Goal: Information Seeking & Learning: Learn about a topic

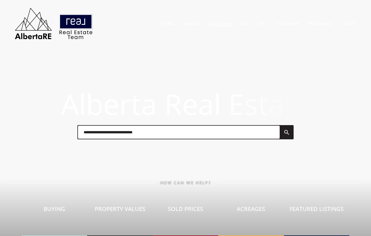
click at [219, 23] on link "Sold Data" at bounding box center [220, 23] width 24 height 5
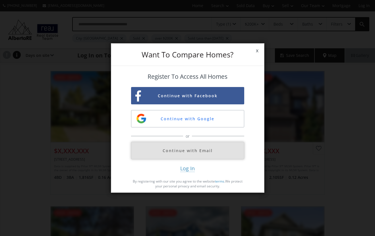
click at [204, 151] on button "Continue with Email" at bounding box center [187, 150] width 113 height 17
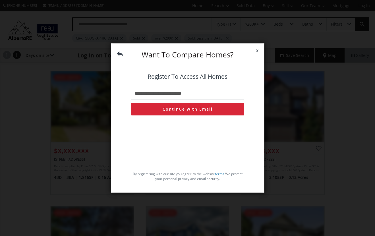
type input "**********"
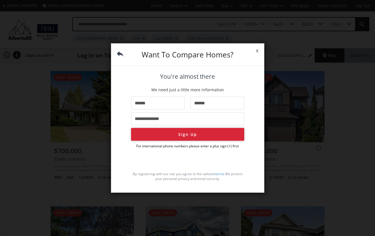
click at [211, 139] on button "Sign Up" at bounding box center [187, 134] width 113 height 13
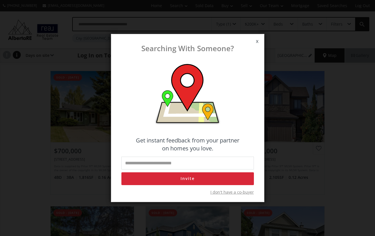
click at [227, 192] on span "I don't have a co-buyer" at bounding box center [233, 193] width 44 height 6
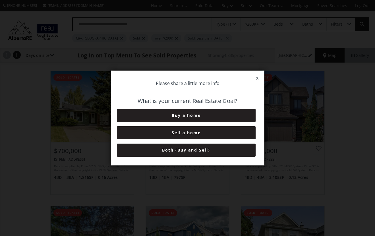
click at [198, 151] on button "Both (Buy and Sell)" at bounding box center [186, 150] width 139 height 13
click at [198, 150] on button "6+ Months" at bounding box center [186, 150] width 139 height 13
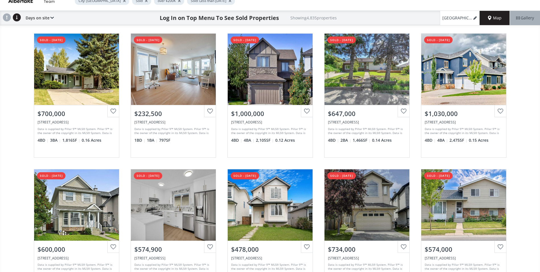
scroll to position [142, 0]
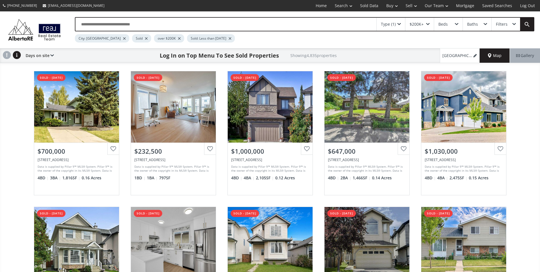
click at [371, 24] on span at bounding box center [398, 24] width 3 height 2
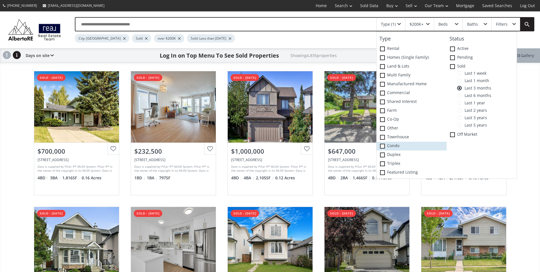
click at [371, 144] on label "Condo" at bounding box center [412, 145] width 70 height 9
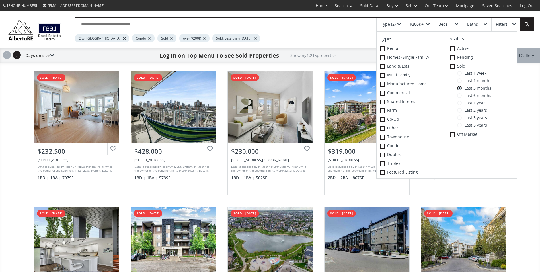
click at [371, 74] on span "Last 1 week" at bounding box center [474, 73] width 25 height 5
click at [320, 42] on div "Type (2) Type Rental Homes (Single Family) Land & Lots Multi family Manufacture…" at bounding box center [270, 29] width 540 height 37
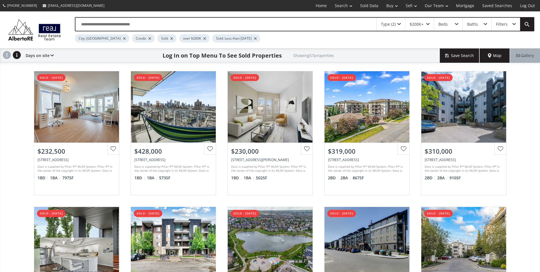
click at [371, 57] on span "Map" at bounding box center [495, 56] width 14 height 6
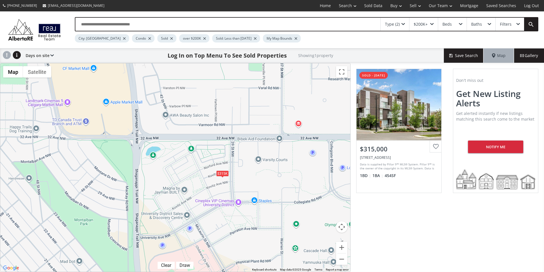
click at [220, 173] on div "$315K" at bounding box center [222, 173] width 13 height 6
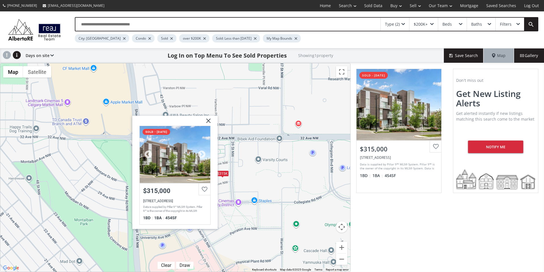
click at [174, 209] on div "Data is supplied by Pillar 9™ MLS® System. Pillar 9™ is the owner of the copyri…" at bounding box center [174, 209] width 62 height 9
click at [207, 121] on img at bounding box center [206, 123] width 14 height 14
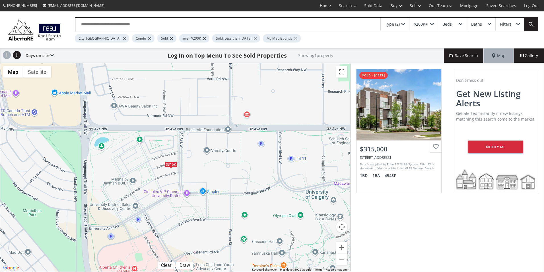
drag, startPoint x: 282, startPoint y: 209, endPoint x: 207, endPoint y: 208, distance: 74.9
click at [207, 208] on div "$315K" at bounding box center [175, 167] width 350 height 208
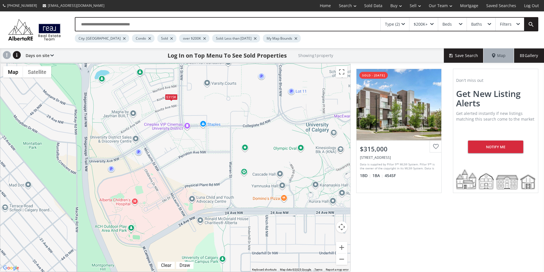
drag, startPoint x: 164, startPoint y: 213, endPoint x: 191, endPoint y: 150, distance: 68.5
click at [191, 150] on div "$315K" at bounding box center [175, 167] width 350 height 208
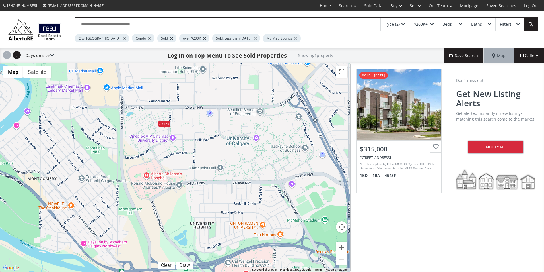
click at [371, 23] on div "Filters" at bounding box center [506, 24] width 12 height 4
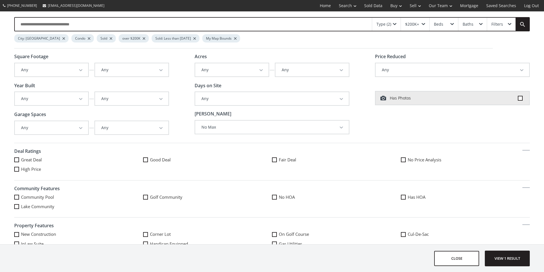
click at [371, 23] on div "Filters" at bounding box center [501, 24] width 28 height 13
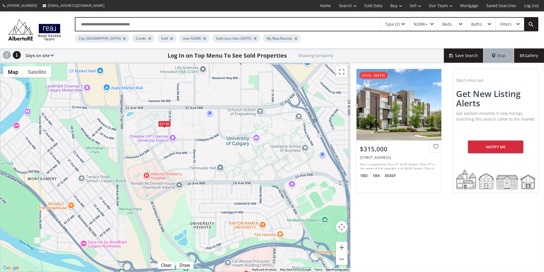
click at [371, 24] on span at bounding box center [403, 24] width 3 height 2
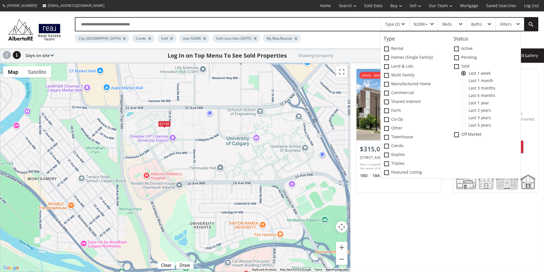
click at [371, 80] on span "Last 1 month" at bounding box center [480, 80] width 28 height 5
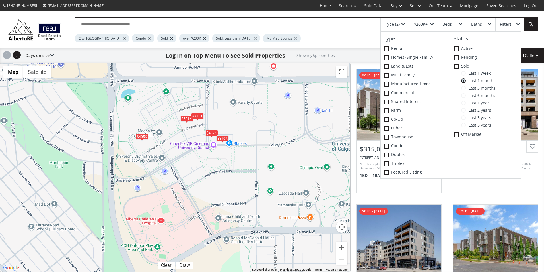
click at [198, 116] on div "$315K" at bounding box center [197, 116] width 13 height 6
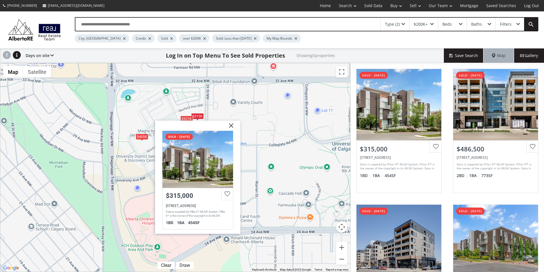
click at [230, 124] on img at bounding box center [229, 127] width 14 height 14
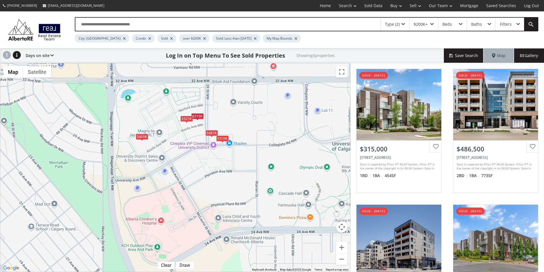
click at [223, 139] on div "$310K" at bounding box center [222, 138] width 13 height 6
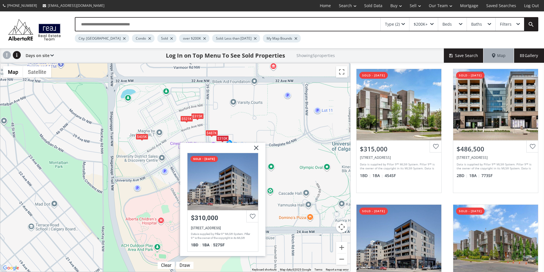
click at [141, 185] on div "$315K $487K $310K $521K [GEOGRAPHIC_DATA][STREET_ADDRESS] sold - [DATE] $310,00…" at bounding box center [175, 167] width 350 height 208
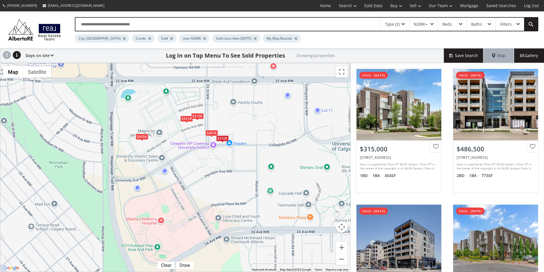
click at [200, 118] on div "$315K" at bounding box center [197, 116] width 13 height 6
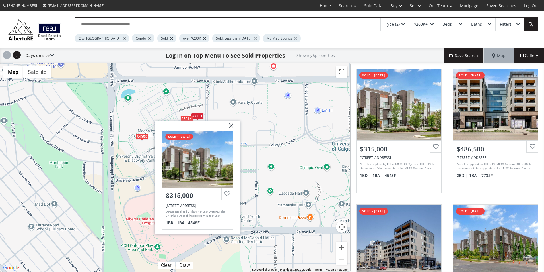
click at [252, 172] on div "$315K $487K $310K $521K $405[STREET_ADDRESS] sold - [DATE] $315,000 [STREET_ADD…" at bounding box center [175, 167] width 350 height 208
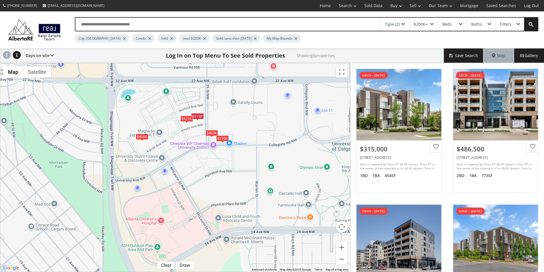
click at [371, 25] on div "Filters" at bounding box center [506, 24] width 12 height 4
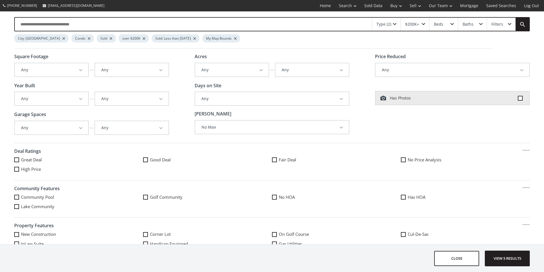
click at [371, 25] on div "Filters" at bounding box center [501, 24] width 28 height 13
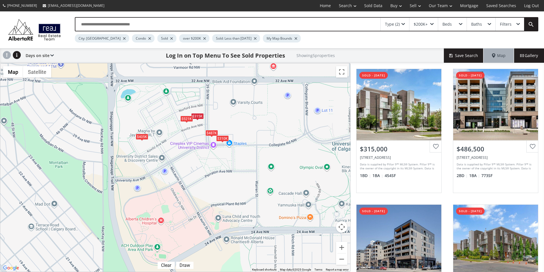
click at [371, 26] on div "Type (2)" at bounding box center [392, 24] width 15 height 4
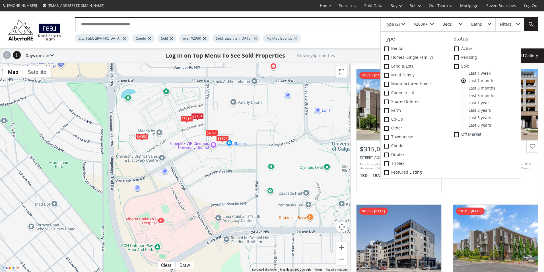
click at [371, 26] on div "Type (2)" at bounding box center [392, 24] width 15 height 4
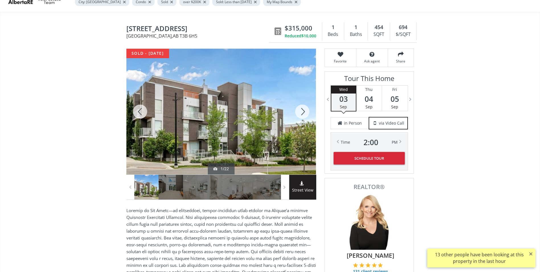
scroll to position [28, 0]
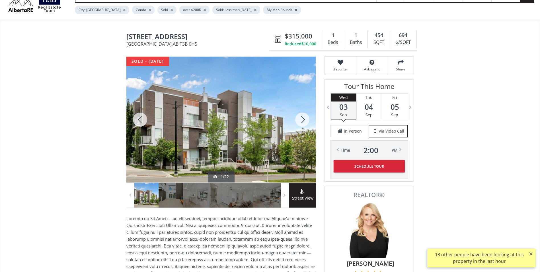
click at [306, 120] on div at bounding box center [302, 120] width 27 height 126
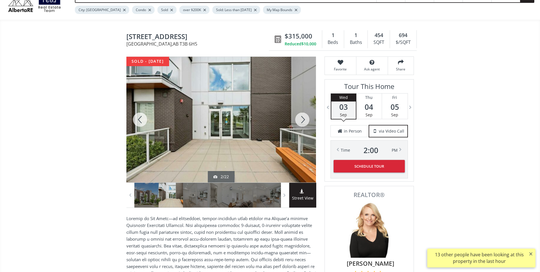
click at [306, 120] on div at bounding box center [302, 120] width 27 height 126
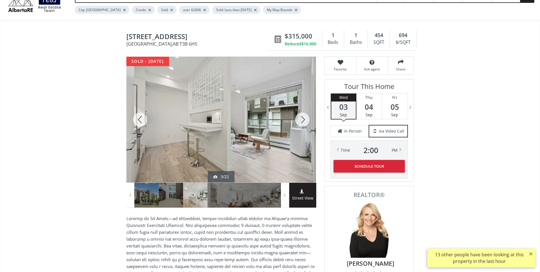
click at [306, 120] on div at bounding box center [302, 120] width 27 height 126
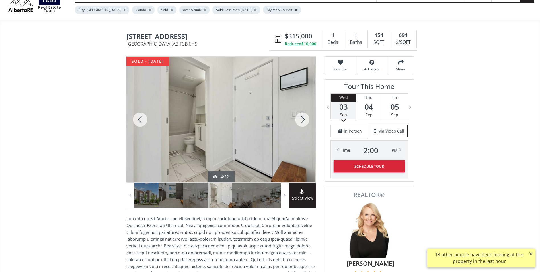
click at [306, 120] on div at bounding box center [302, 120] width 27 height 126
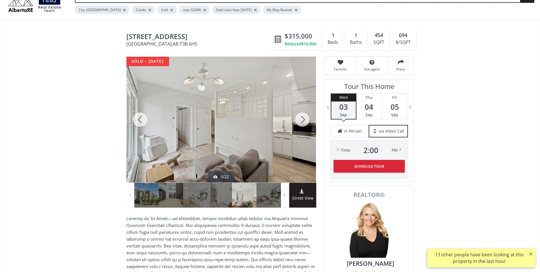
click at [306, 120] on div at bounding box center [302, 120] width 27 height 126
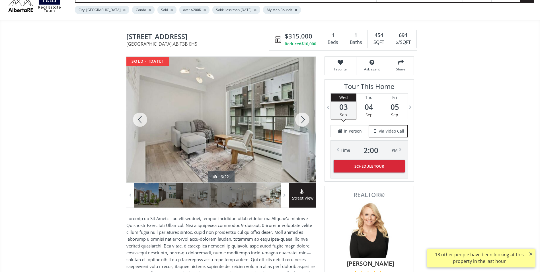
click at [306, 120] on div at bounding box center [302, 120] width 27 height 126
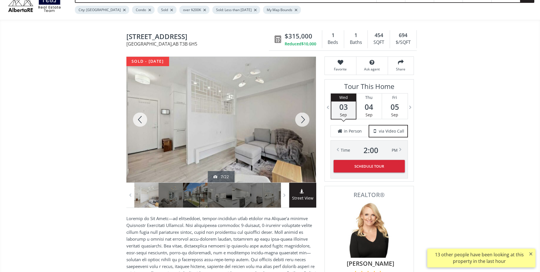
click at [306, 120] on div at bounding box center [302, 120] width 27 height 126
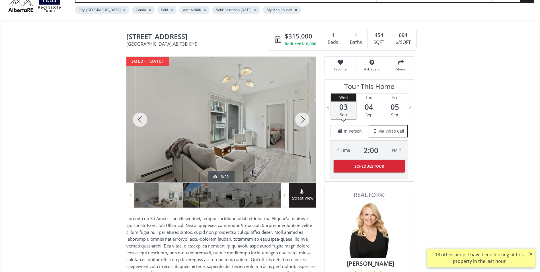
click at [306, 120] on div at bounding box center [302, 120] width 27 height 126
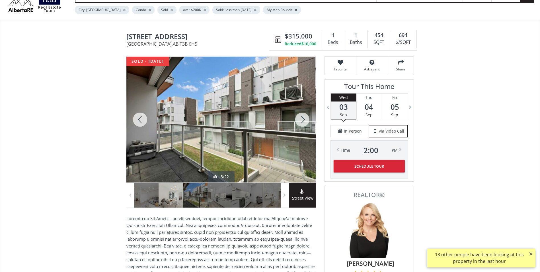
click at [306, 120] on div at bounding box center [302, 120] width 27 height 126
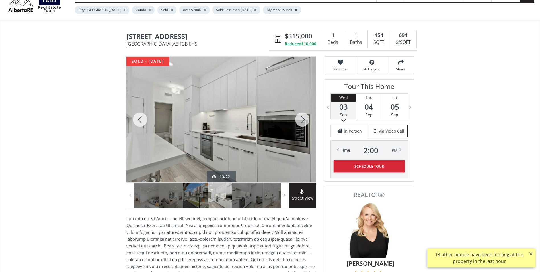
click at [306, 120] on div at bounding box center [302, 120] width 27 height 126
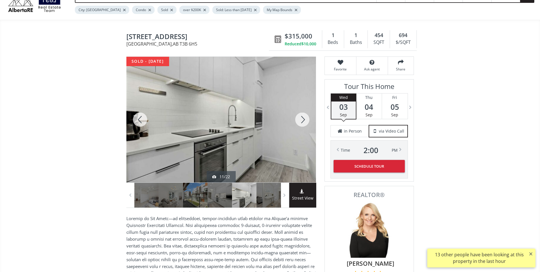
click at [306, 120] on div at bounding box center [302, 120] width 27 height 126
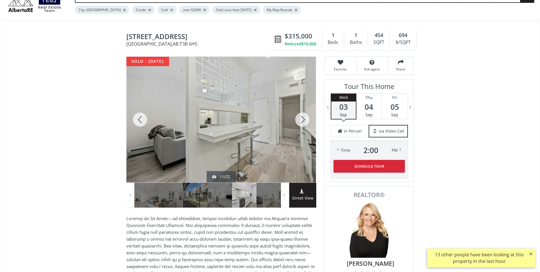
click at [306, 120] on div at bounding box center [302, 120] width 27 height 126
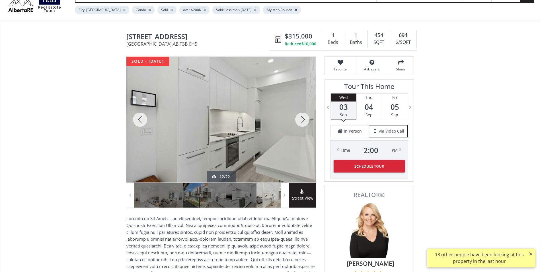
click at [306, 120] on div at bounding box center [302, 120] width 27 height 126
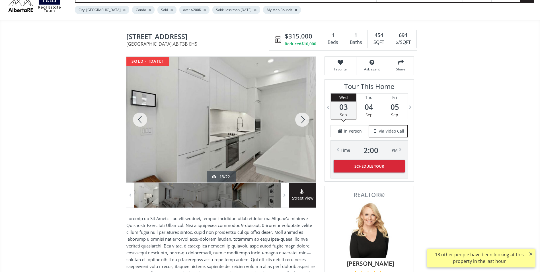
click at [306, 120] on div at bounding box center [302, 120] width 27 height 126
